Goal: Check status: Check status

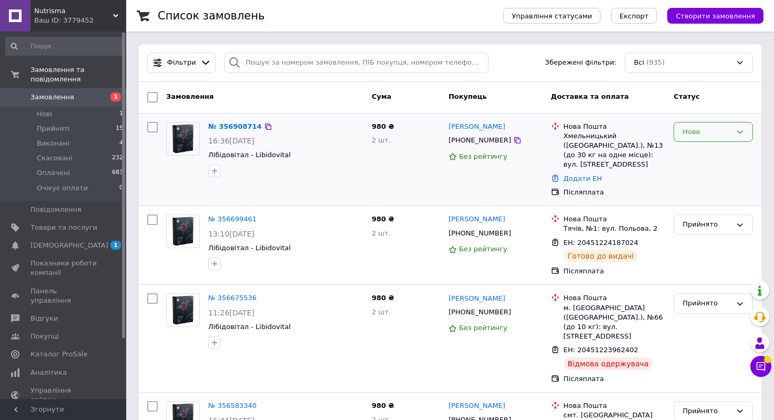
click at [707, 129] on div "Нове" at bounding box center [706, 132] width 49 height 11
click at [699, 151] on li "Прийнято" at bounding box center [713, 153] width 78 height 19
click at [233, 122] on link "№ 356908714" at bounding box center [232, 126] width 48 height 8
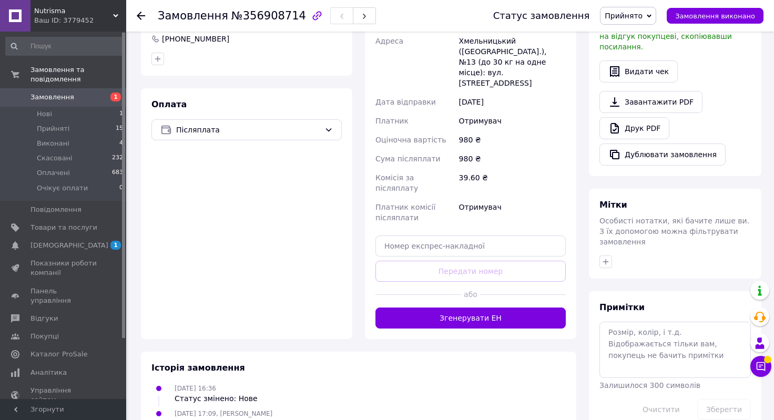
scroll to position [274, 0]
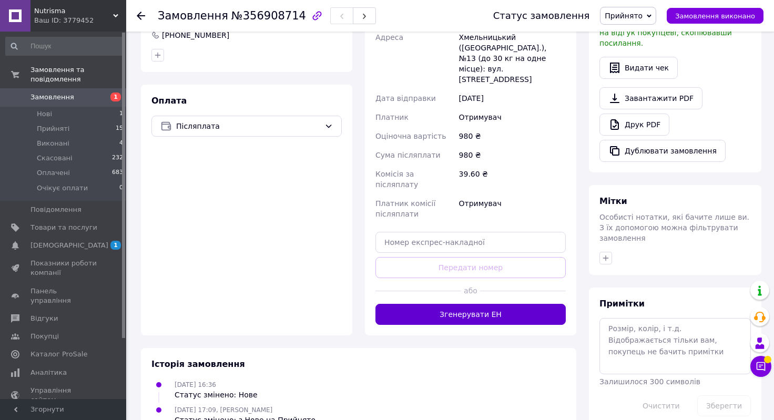
click at [444, 304] on button "Згенерувати ЕН" at bounding box center [470, 314] width 190 height 21
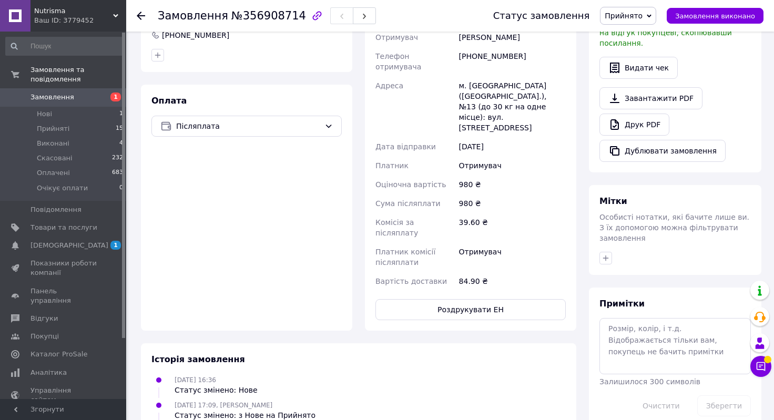
click at [91, 94] on span "Замовлення" at bounding box center [63, 96] width 67 height 9
